Goal: Task Accomplishment & Management: Manage account settings

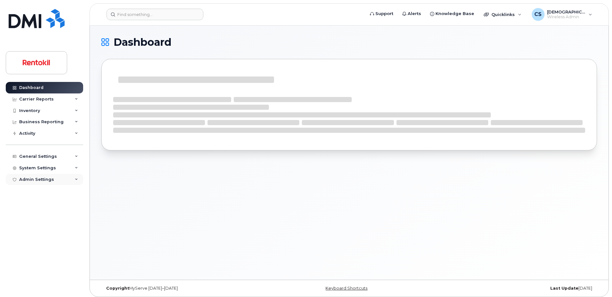
click at [51, 179] on div "Admin Settings" at bounding box center [36, 179] width 35 height 5
click at [34, 202] on div "Integrations" at bounding box center [35, 203] width 27 height 6
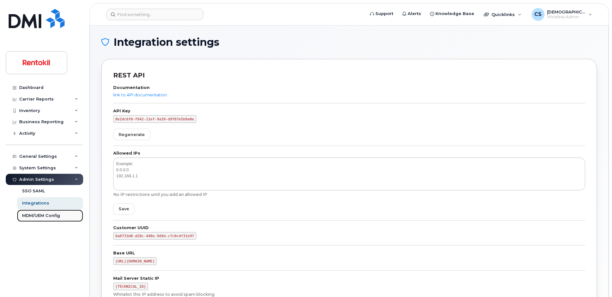
click at [31, 216] on div "MDM/UEM Config" at bounding box center [41, 216] width 38 height 6
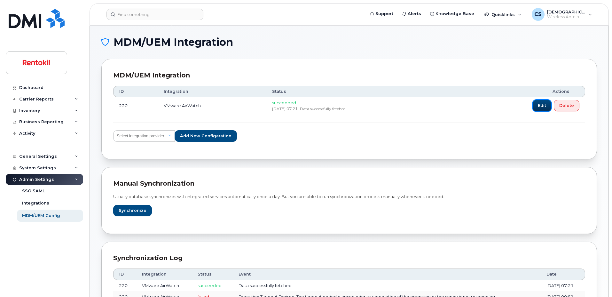
click at [534, 106] on button "Edit" at bounding box center [542, 106] width 19 height 12
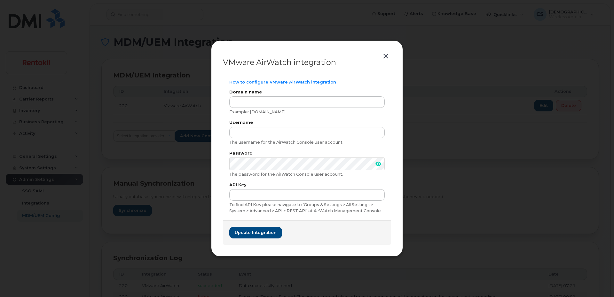
click at [387, 51] on div "VMware AirWatch integration How to configure VMware AirWatch integration Domain…" at bounding box center [307, 148] width 192 height 216
click at [386, 53] on button "button" at bounding box center [386, 56] width 10 height 9
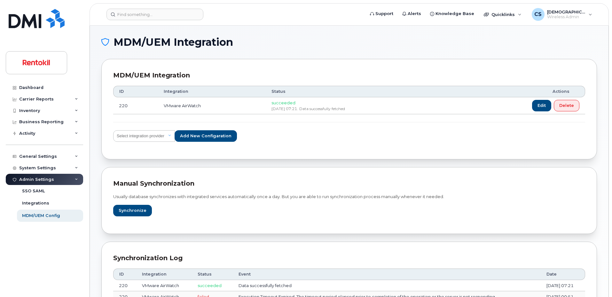
click at [271, 103] on span "succeeded" at bounding box center [283, 102] width 24 height 5
click at [164, 134] on select "Select integration provider IBM MaaS360 VMware AirWatch Microsoft Intune Mirado…" at bounding box center [144, 136] width 62 height 12
select select "airwatch"
click at [113, 130] on select "Select integration provider IBM MaaS360 VMware AirWatch Microsoft Intune Mirado…" at bounding box center [144, 136] width 62 height 12
click at [194, 139] on span "Add new configaration" at bounding box center [205, 136] width 51 height 6
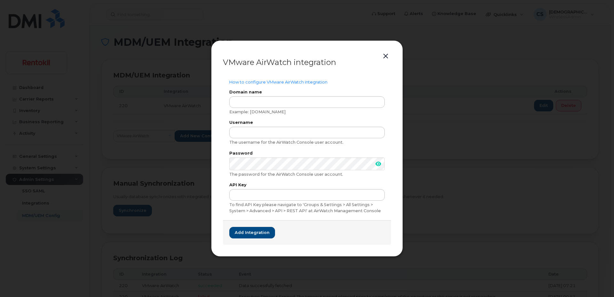
click at [386, 56] on button "button" at bounding box center [386, 56] width 10 height 9
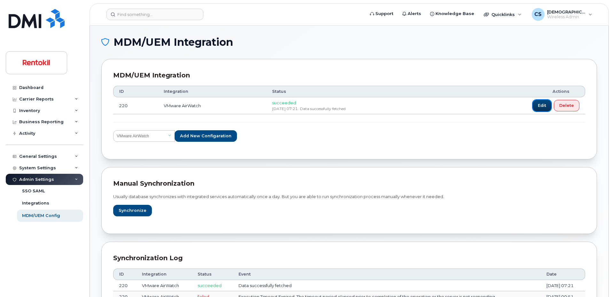
click at [542, 108] on span "Edit" at bounding box center [542, 105] width 8 height 6
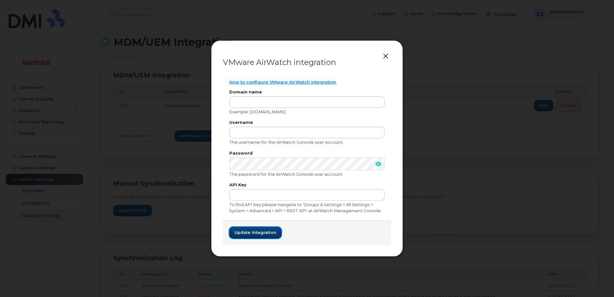
click at [236, 229] on span "Update integration" at bounding box center [255, 232] width 42 height 6
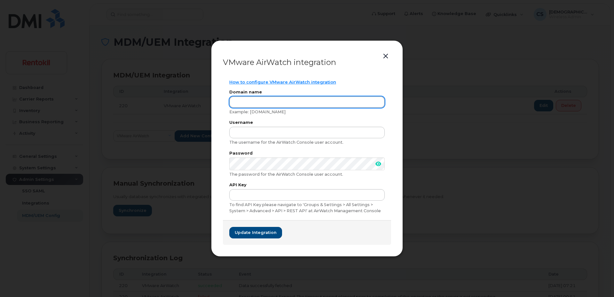
click at [282, 100] on input "text" at bounding box center [306, 102] width 155 height 12
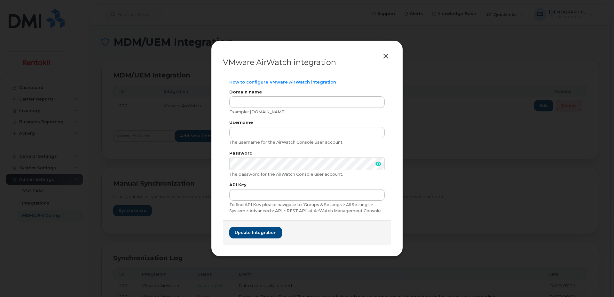
click at [386, 56] on button "button" at bounding box center [386, 56] width 10 height 9
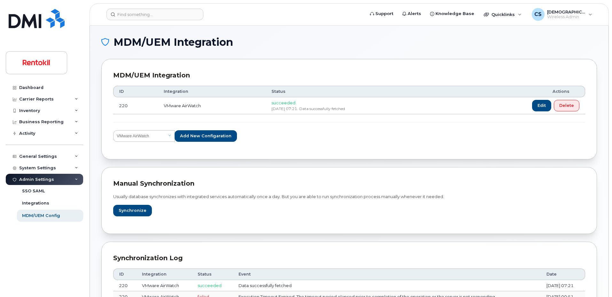
click at [484, 144] on div "ID Integration Status Actions 220 VMware AirWatch succeeded Sep 18, 2025 07:21.…" at bounding box center [349, 113] width 472 height 67
click at [250, 110] on td "VMware AirWatch" at bounding box center [212, 105] width 108 height 17
click at [279, 106] on span "Sep 18, 2025 07:21." at bounding box center [284, 108] width 27 height 5
click at [206, 224] on div "Manual synchronization Usually database synchronizes with integrated services a…" at bounding box center [348, 200] width 495 height 67
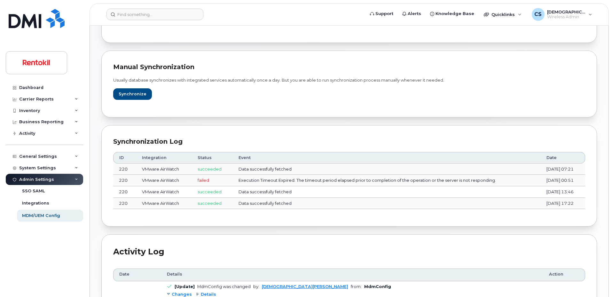
click at [248, 171] on td "Data successfully fetched" at bounding box center [387, 169] width 308 height 12
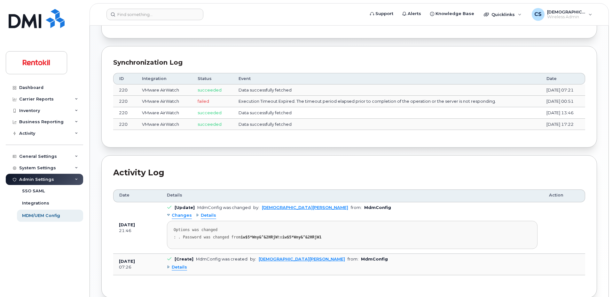
scroll to position [228, 0]
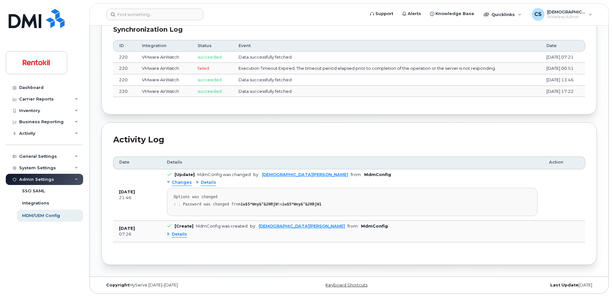
click at [184, 182] on span "Changes" at bounding box center [182, 182] width 20 height 6
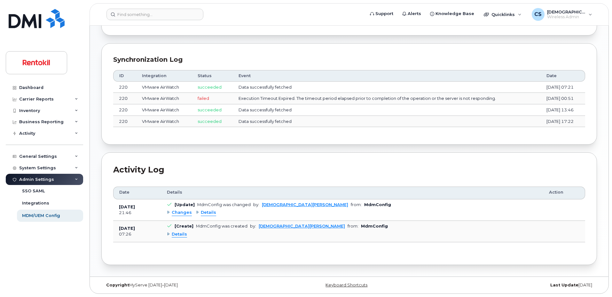
click at [178, 214] on span "Changes" at bounding box center [182, 212] width 20 height 6
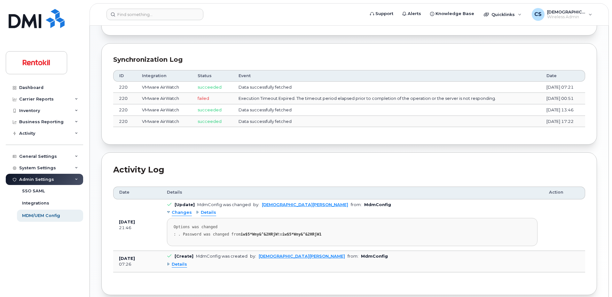
scroll to position [228, 0]
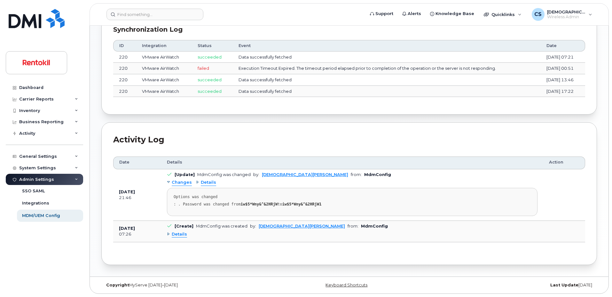
click at [176, 233] on span "Details" at bounding box center [179, 234] width 15 height 6
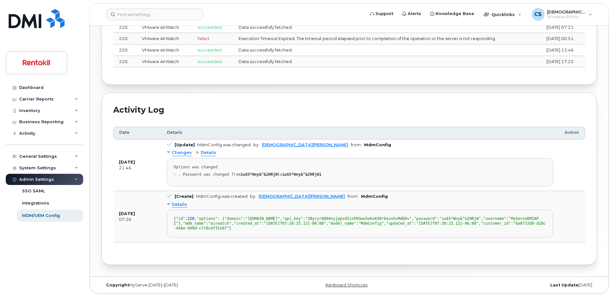
scroll to position [311, 0]
click at [196, 150] on div "Details" at bounding box center [206, 153] width 20 height 6
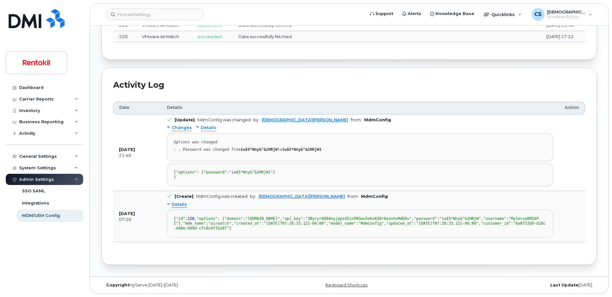
click at [169, 125] on div "Changes" at bounding box center [179, 128] width 25 height 6
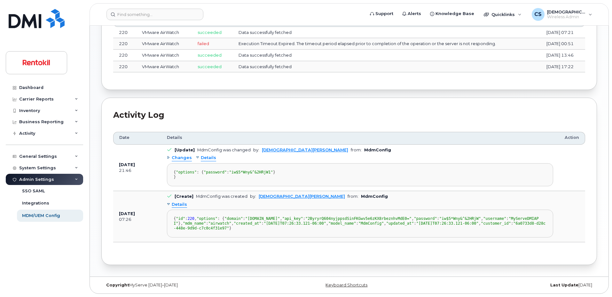
click at [169, 155] on div "Changes" at bounding box center [179, 158] width 25 height 6
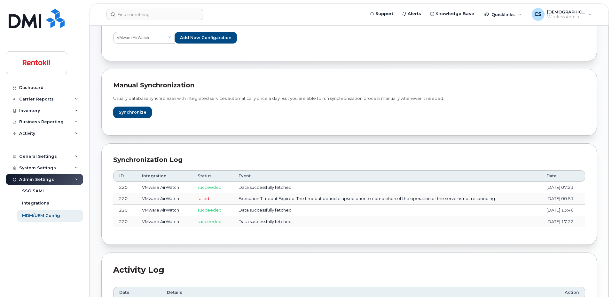
scroll to position [0, 0]
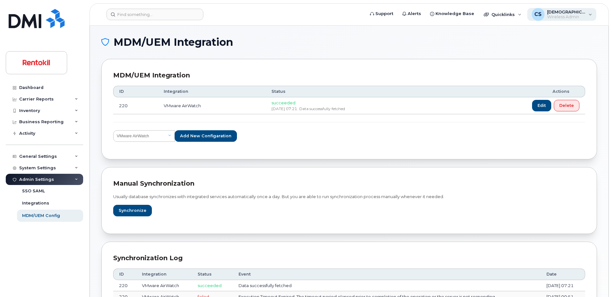
click at [591, 9] on div "CS Christian Shaw Wireless Admin" at bounding box center [561, 14] width 69 height 13
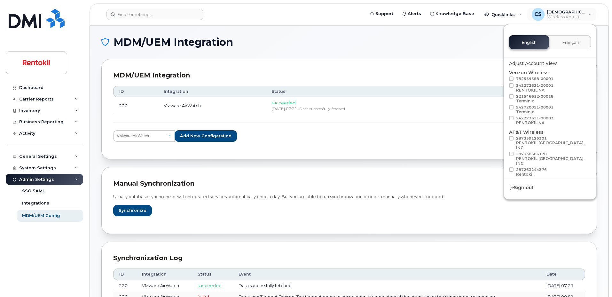
click at [472, 34] on div "MDM/UEM Integration MDM/UEM Integration ID Integration Status Actions 220 VMwar…" at bounding box center [349, 293] width 518 height 534
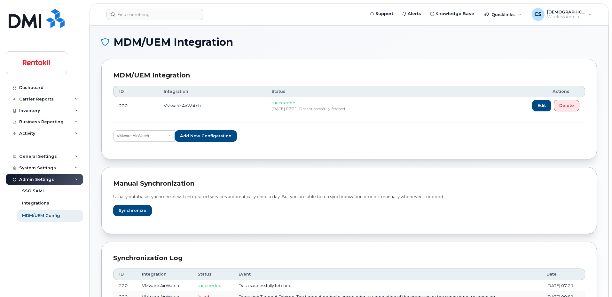
click at [170, 104] on span "VMware AirWatch" at bounding box center [182, 105] width 37 height 5
click at [182, 105] on span "VMware AirWatch" at bounding box center [182, 105] width 37 height 5
click at [542, 108] on span "Edit" at bounding box center [542, 105] width 8 height 6
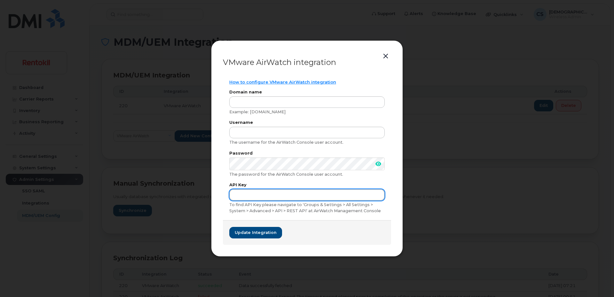
click at [261, 195] on input "text" at bounding box center [306, 195] width 155 height 12
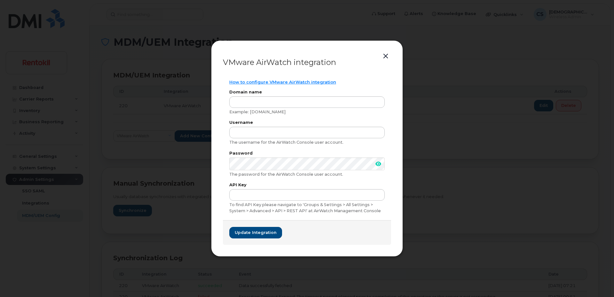
click at [385, 52] on button "button" at bounding box center [386, 56] width 10 height 9
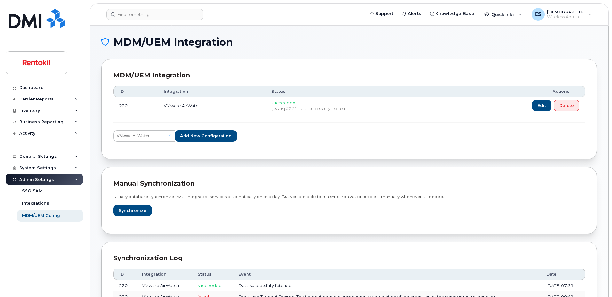
click at [300, 206] on div "Usually database synchronizes with integrated services automatically once a day…" at bounding box center [349, 205] width 472 height 34
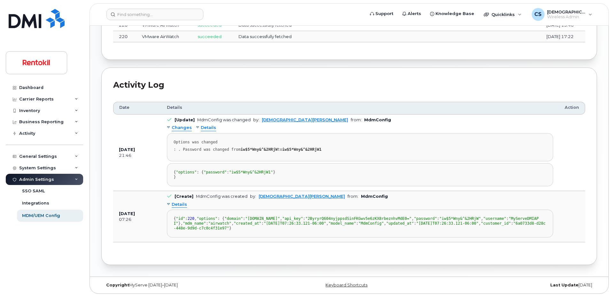
scroll to position [350, 0]
drag, startPoint x: 304, startPoint y: 223, endPoint x: 169, endPoint y: 172, distance: 143.4
click at [169, 209] on pre "{ "id" : 220 , "options" : { "domain" : "as684.awmdm.com" , "api_key" : "2Byryr…" at bounding box center [360, 223] width 386 height 28
copy div ""id" : 220 , "options" : { "domain" : "as684.awmdm.com" , "api_key" : "2ByryrQ6…"
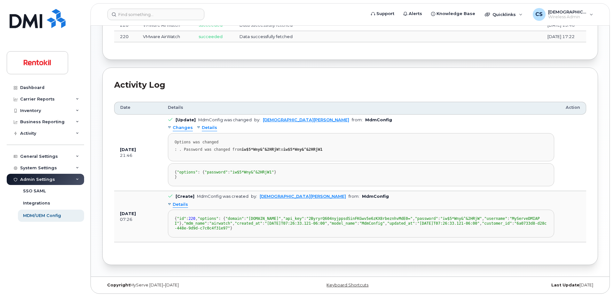
scroll to position [0, 0]
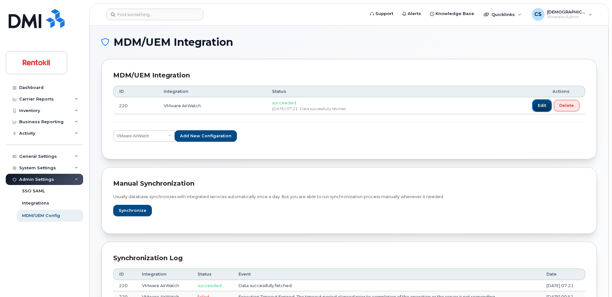
click at [543, 107] on span "Edit" at bounding box center [542, 105] width 8 height 6
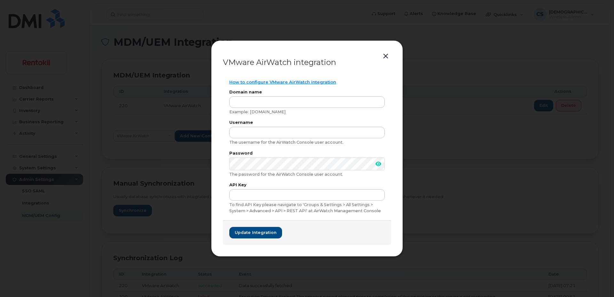
click at [382, 163] on span at bounding box center [378, 163] width 13 height 13
click at [273, 147] on div "How to configure VMware AirWatch integration Domain name Example: as1375.awmdm.…" at bounding box center [307, 146] width 168 height 147
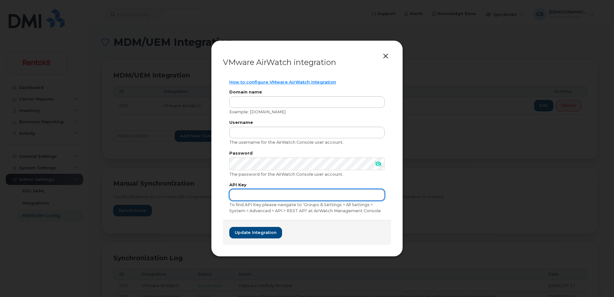
click at [368, 194] on input "text" at bounding box center [306, 195] width 155 height 12
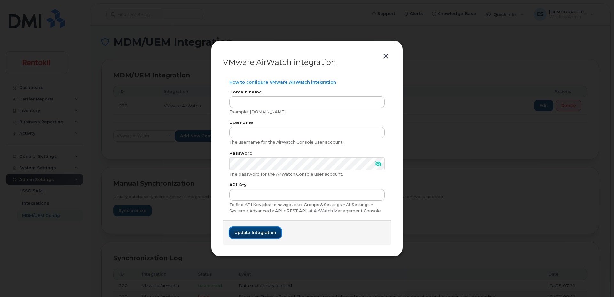
click at [236, 234] on span "Update integration" at bounding box center [255, 232] width 42 height 6
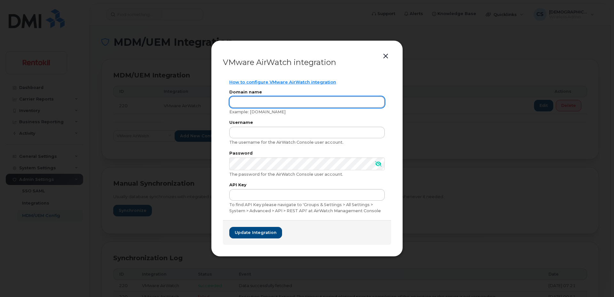
click at [276, 101] on input "text" at bounding box center [306, 102] width 155 height 12
click at [243, 99] on input "as" at bounding box center [306, 102] width 155 height 12
paste input "684.awmdm.com"
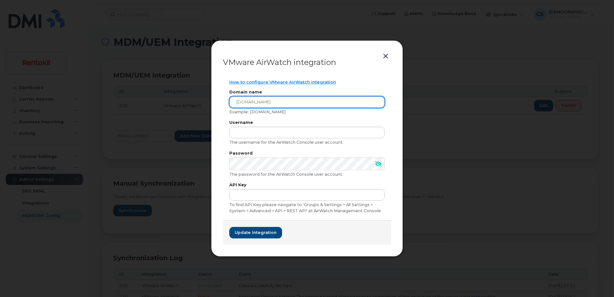
type input "as684.awmdm.com"
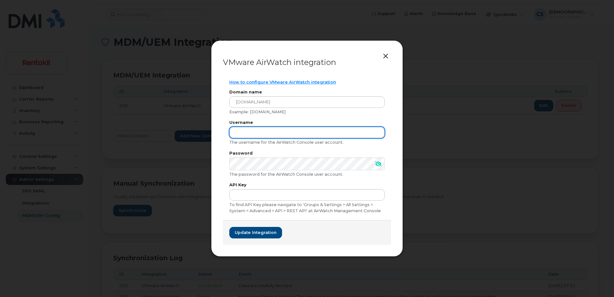
click at [248, 133] on input "text" at bounding box center [306, 133] width 155 height 12
paste input "MyServeDMIAPI"
click at [236, 134] on input "MyServeDMIAPI" at bounding box center [306, 133] width 155 height 12
type input "MyServeDMIAPI"
click at [226, 160] on div "How to configure VMware AirWatch integration Domain name as684.awmdm.com Exampl…" at bounding box center [307, 146] width 168 height 147
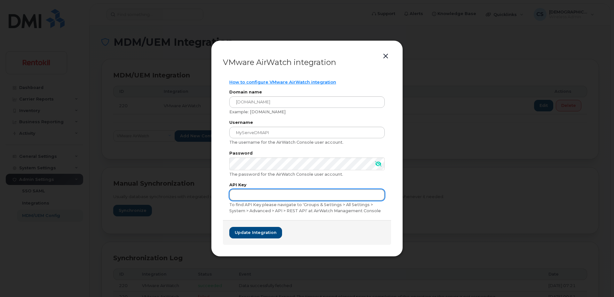
click at [248, 194] on input "text" at bounding box center [306, 195] width 155 height 12
paste input "6a0733d8-d28c-448e-9d9d-c7c0c4f31e97"
type input "6a0733d8-d28c-448e-9d9d-c7c0c4f31e97"
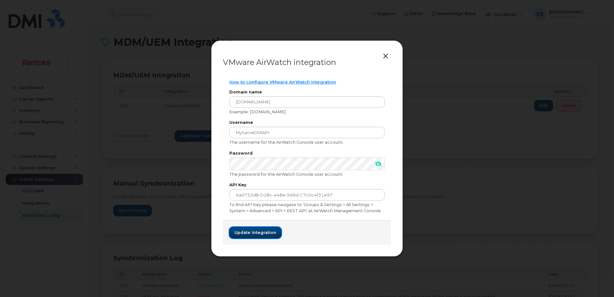
click at [248, 236] on button "Update integration" at bounding box center [255, 233] width 52 height 12
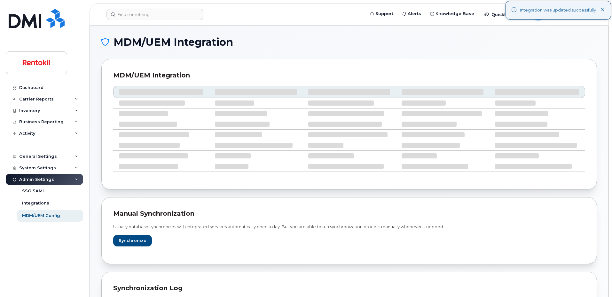
select select "airwatch"
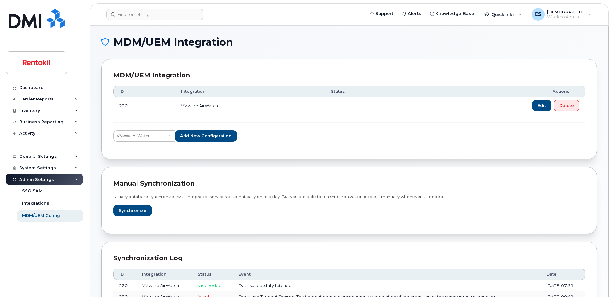
click at [323, 234] on div "MDM/UEM Integration MDM/UEM Integration ID Integration Status Actions 220 VMwar…" at bounding box center [348, 190] width 495 height 306
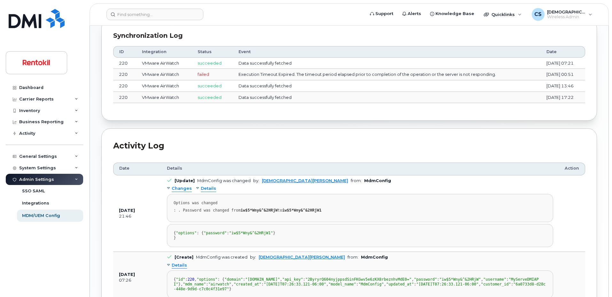
scroll to position [236, 0]
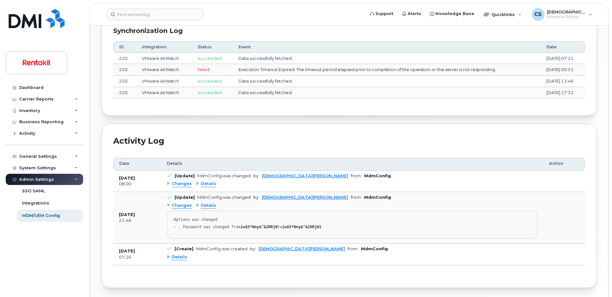
scroll to position [250, 0]
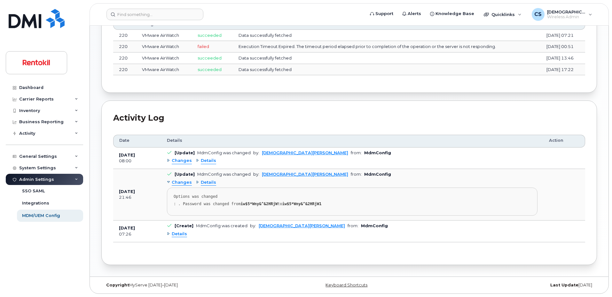
click at [168, 160] on div "Changes" at bounding box center [179, 161] width 25 height 6
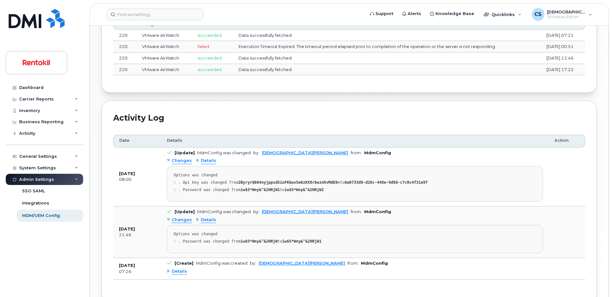
click at [196, 161] on div "Details" at bounding box center [206, 161] width 20 height 6
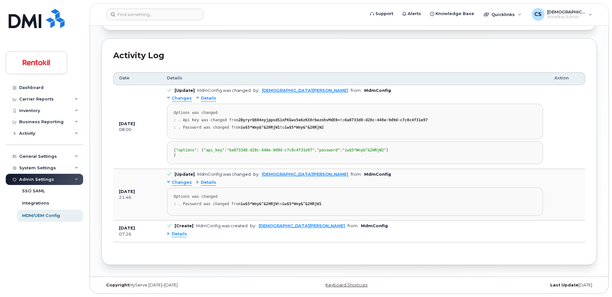
scroll to position [318, 0]
click at [175, 237] on span "Details" at bounding box center [179, 234] width 15 height 6
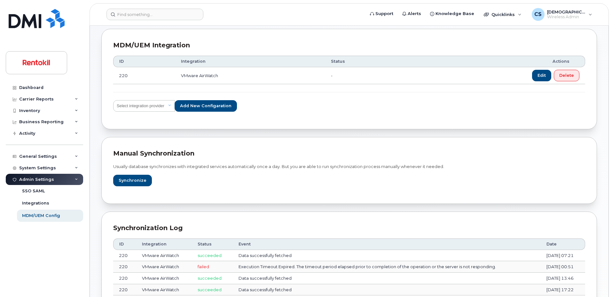
scroll to position [10, 0]
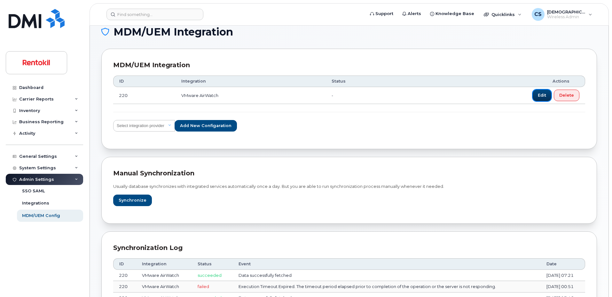
click at [539, 97] on span "Edit" at bounding box center [542, 95] width 8 height 6
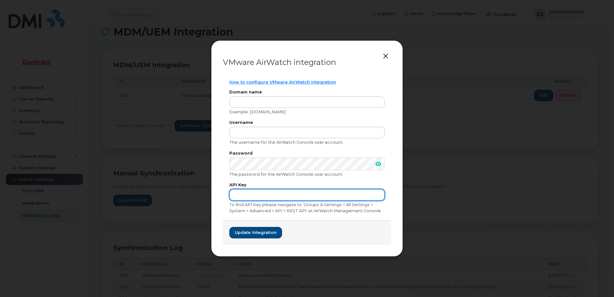
click at [249, 196] on input "text" at bounding box center [306, 195] width 155 height 12
paste input "2ByryrQ604nyjppsdSinFKGwv5e6zKX8rbeznhvMdE0="
type input "2ByryrQ604nyjppsdSinFKGwv5e6zKX8rbeznhvMdE0="
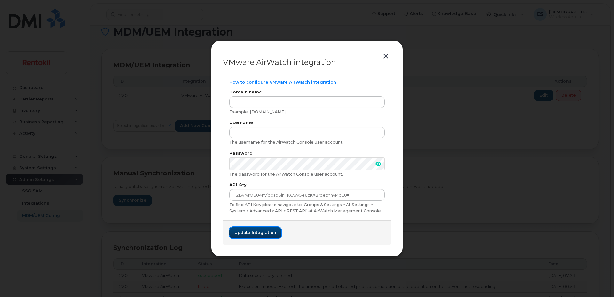
click at [253, 228] on button "Update integration" at bounding box center [255, 233] width 52 height 12
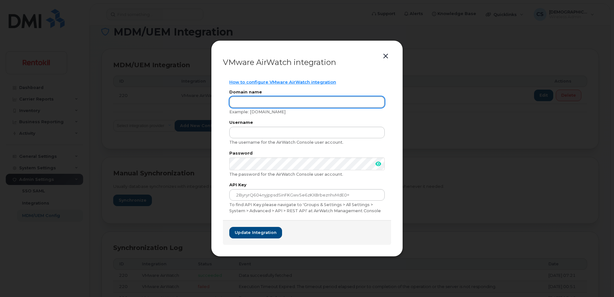
click at [244, 103] on input "text" at bounding box center [306, 102] width 155 height 12
paste input "as684.awmdm.com"
type input "as684.awmdm.com"
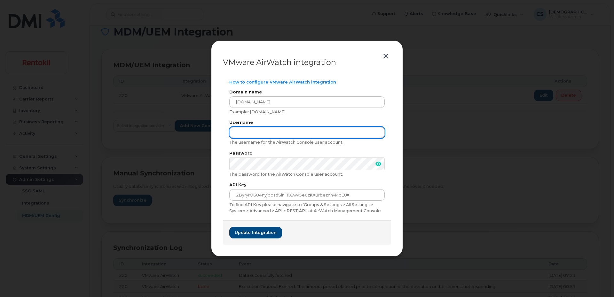
click at [251, 132] on input "text" at bounding box center [306, 133] width 155 height 12
paste input "MyServeDMIAPI"
type input "MyServeDMIAPI"
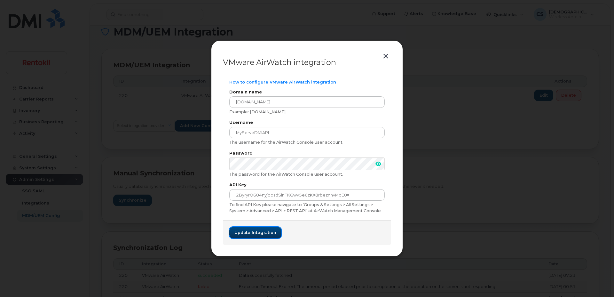
click at [246, 238] on button "Update integration" at bounding box center [255, 233] width 52 height 12
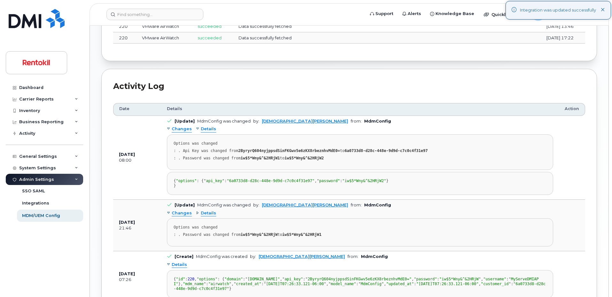
scroll to position [282, 0]
click at [201, 129] on span "Details" at bounding box center [208, 129] width 15 height 6
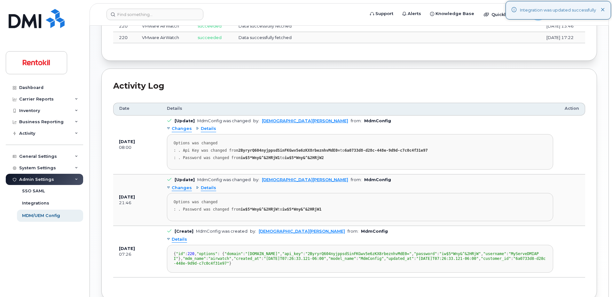
click at [201, 129] on span "Details" at bounding box center [208, 129] width 15 height 6
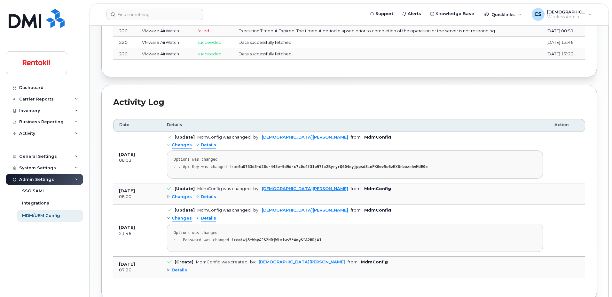
scroll to position [301, 0]
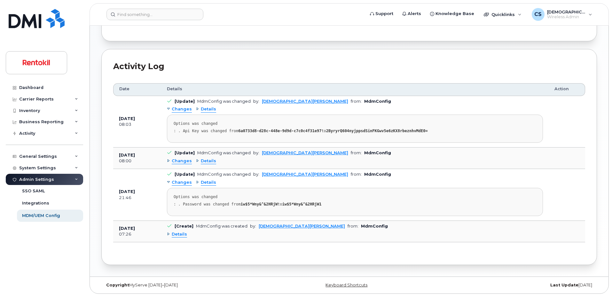
click at [170, 110] on div "Changes" at bounding box center [179, 109] width 25 height 6
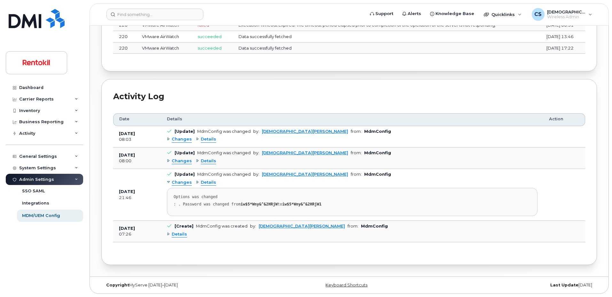
scroll to position [271, 0]
click at [170, 110] on div "Date Details Action Sep 18, 2025 08:03 [Update] MdmConfig was changed by: Chris…" at bounding box center [349, 179] width 472 height 145
click at [199, 138] on div "Details" at bounding box center [206, 139] width 20 height 6
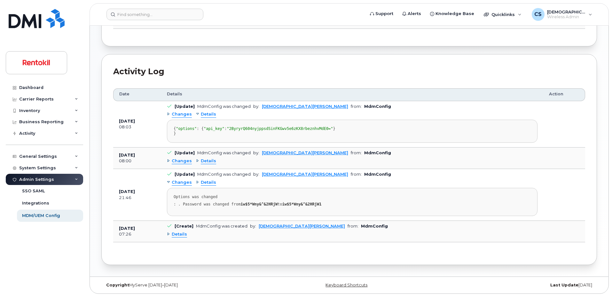
click at [169, 111] on div "Changes" at bounding box center [179, 114] width 25 height 6
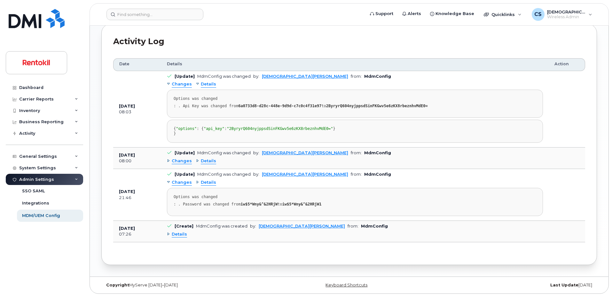
scroll to position [341, 0]
click at [171, 231] on div "Details" at bounding box center [177, 234] width 20 height 6
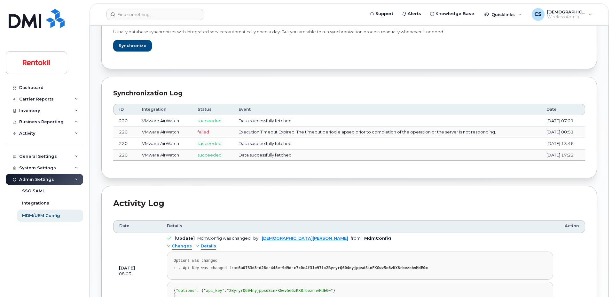
scroll to position [0, 0]
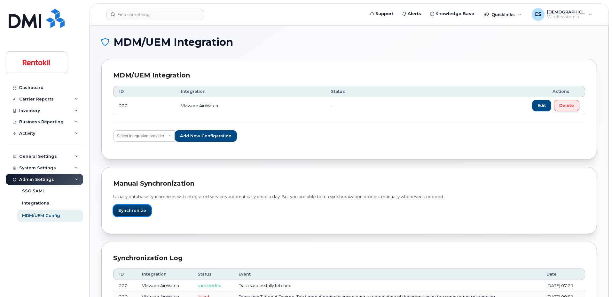
click at [136, 208] on span "Synchronize" at bounding box center [132, 210] width 28 height 6
click at [49, 86] on link "Dashboard" at bounding box center [44, 88] width 77 height 12
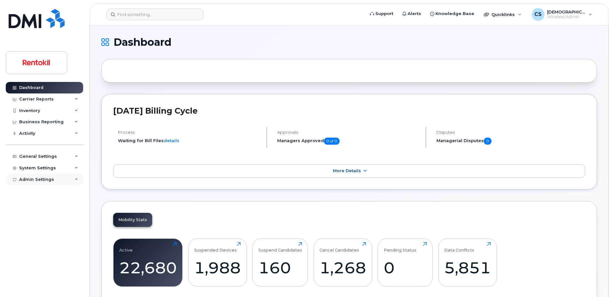
click at [36, 177] on div "Admin Settings" at bounding box center [36, 179] width 35 height 5
click at [34, 218] on div "MDM/UEM Config" at bounding box center [41, 216] width 38 height 6
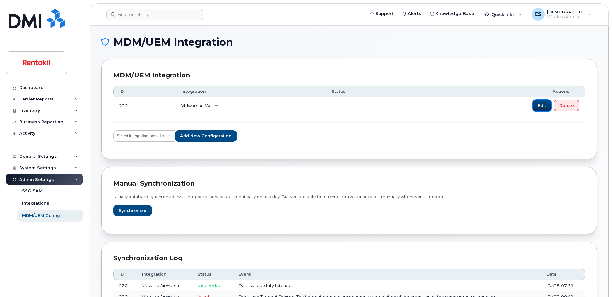
click at [547, 105] on button "Edit" at bounding box center [542, 106] width 19 height 12
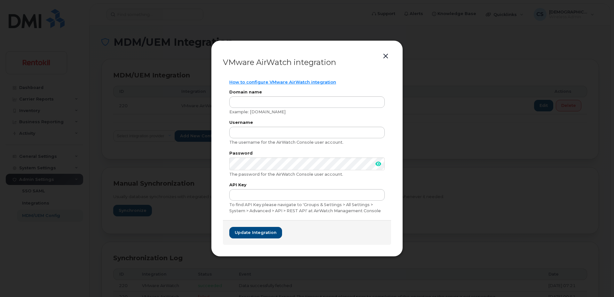
click at [386, 56] on button "button" at bounding box center [386, 56] width 10 height 9
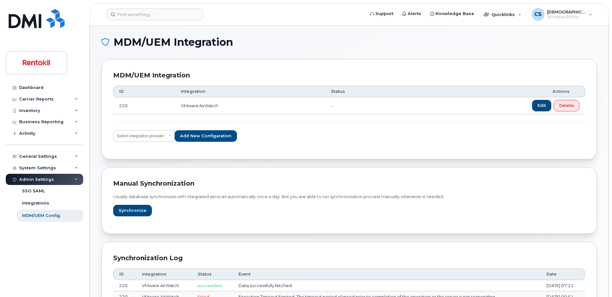
click at [134, 75] on div "MDM/UEM Integration" at bounding box center [349, 75] width 472 height 9
copy div "MDM/UEM Integration"
click at [540, 106] on span "Edit" at bounding box center [542, 105] width 8 height 6
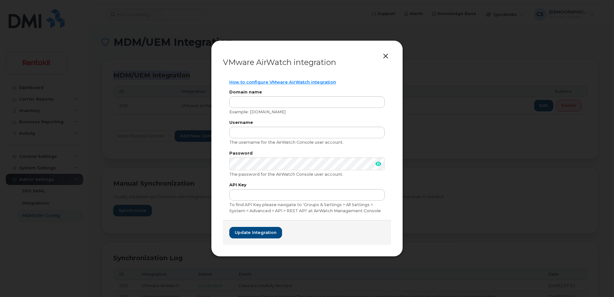
click at [385, 56] on button "button" at bounding box center [386, 56] width 10 height 9
